Goal: Find specific page/section: Find specific page/section

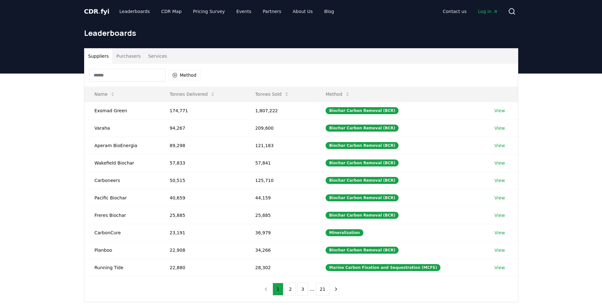
scroll to position [32, 0]
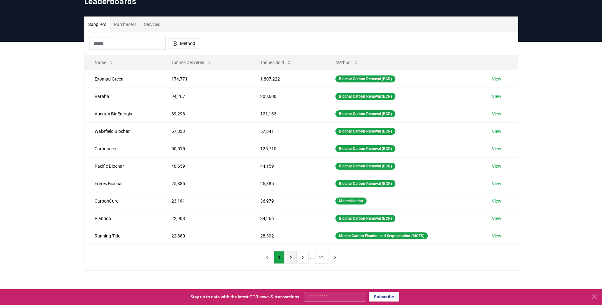
click at [291, 258] on button "2" at bounding box center [291, 257] width 11 height 13
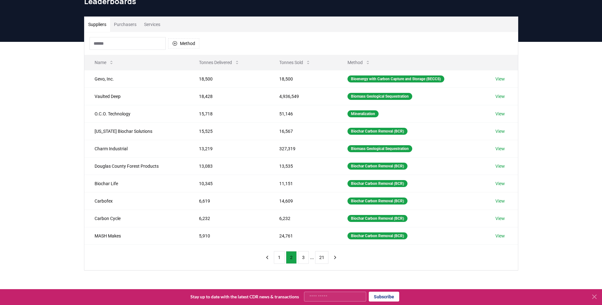
click at [127, 19] on button "Purchasers" at bounding box center [125, 24] width 30 height 15
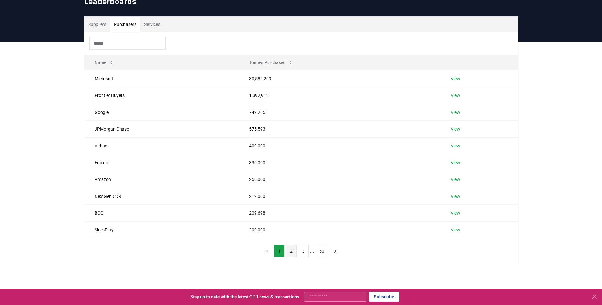
click at [290, 256] on button "2" at bounding box center [291, 251] width 11 height 13
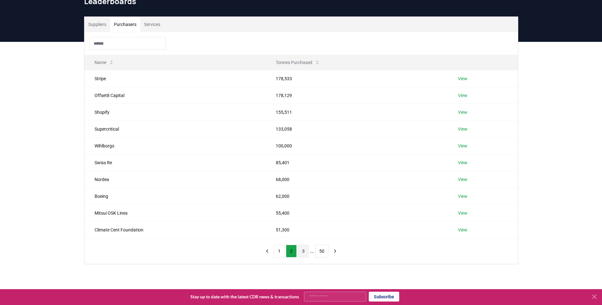
click at [303, 250] on button "3" at bounding box center [303, 251] width 11 height 13
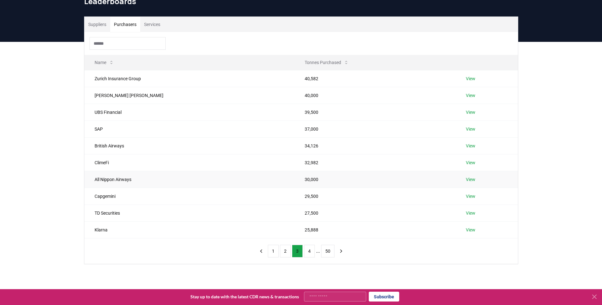
click at [466, 183] on td "View" at bounding box center [486, 179] width 62 height 17
click at [466, 147] on link "View" at bounding box center [471, 146] width 10 height 6
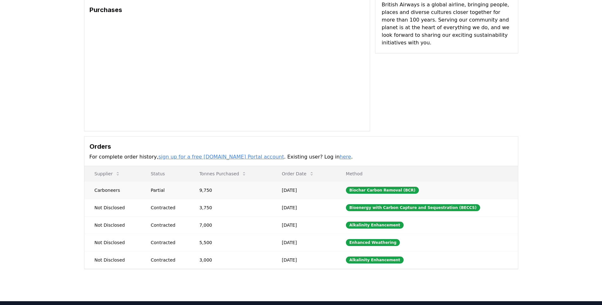
scroll to position [63, 0]
